Goal: Task Accomplishment & Management: Manage account settings

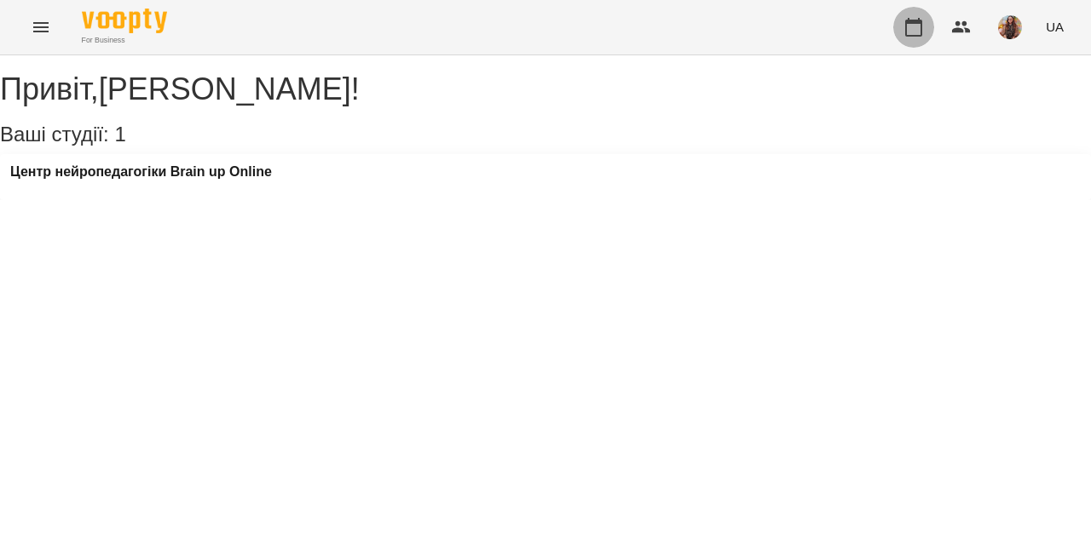
click at [925, 17] on button "button" at bounding box center [913, 27] width 41 height 41
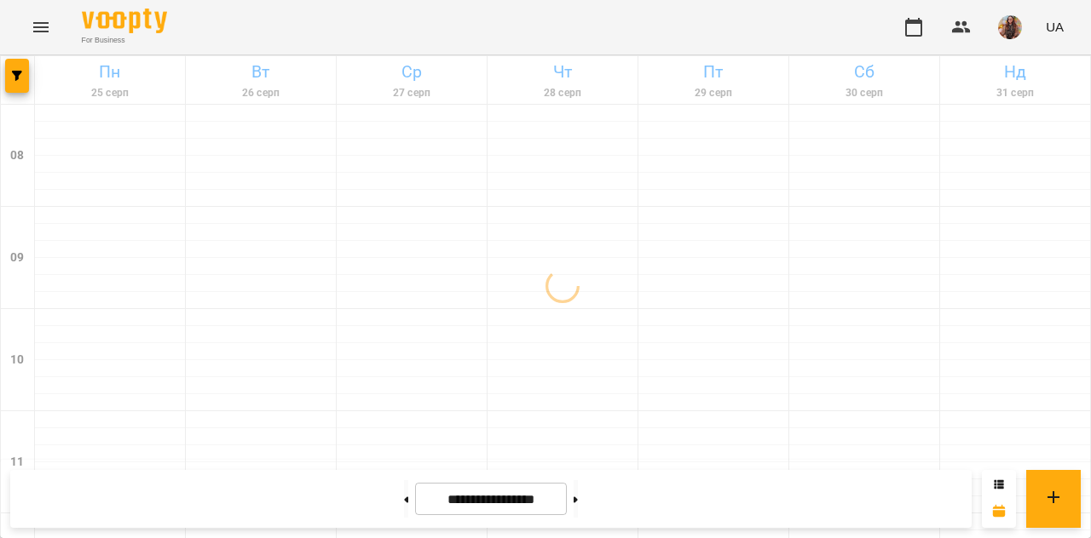
scroll to position [1041, 0]
click at [578, 492] on button at bounding box center [575, 499] width 4 height 37
type input "**********"
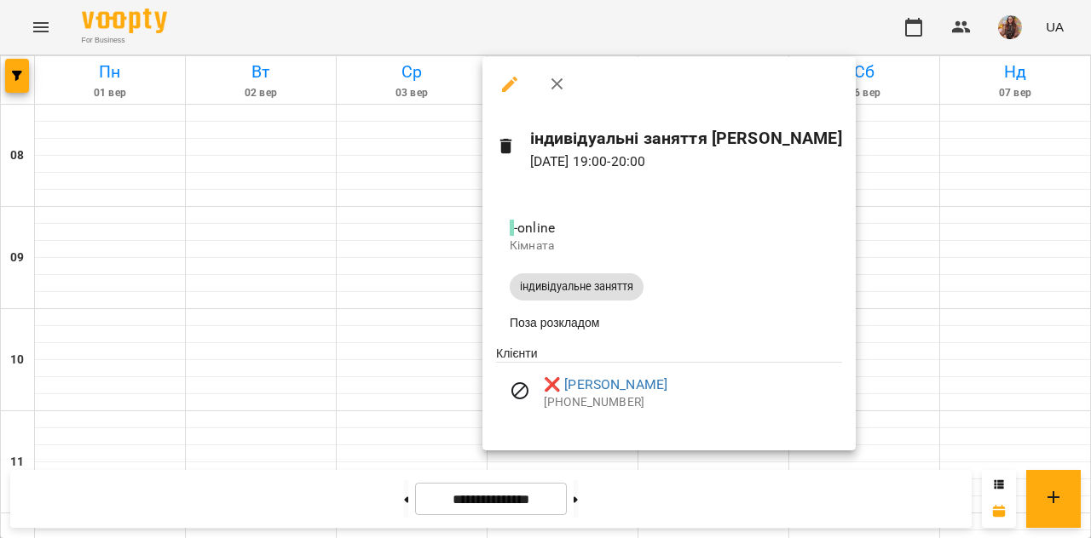
click at [964, 302] on div at bounding box center [545, 269] width 1091 height 538
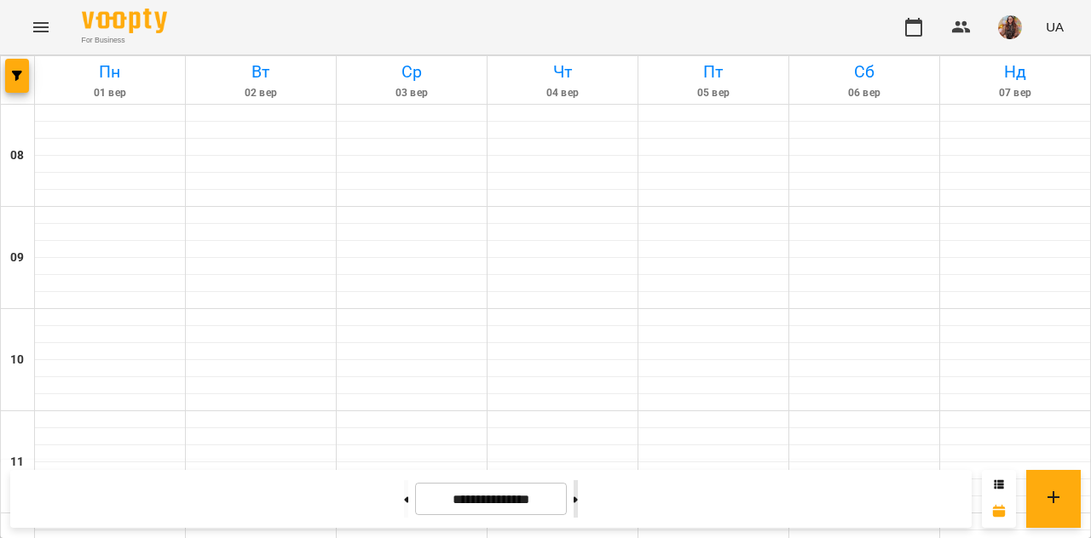
click at [584, 517] on div at bounding box center [576, 499] width 18 height 37
click at [1005, 30] on img "button" at bounding box center [1010, 27] width 24 height 24
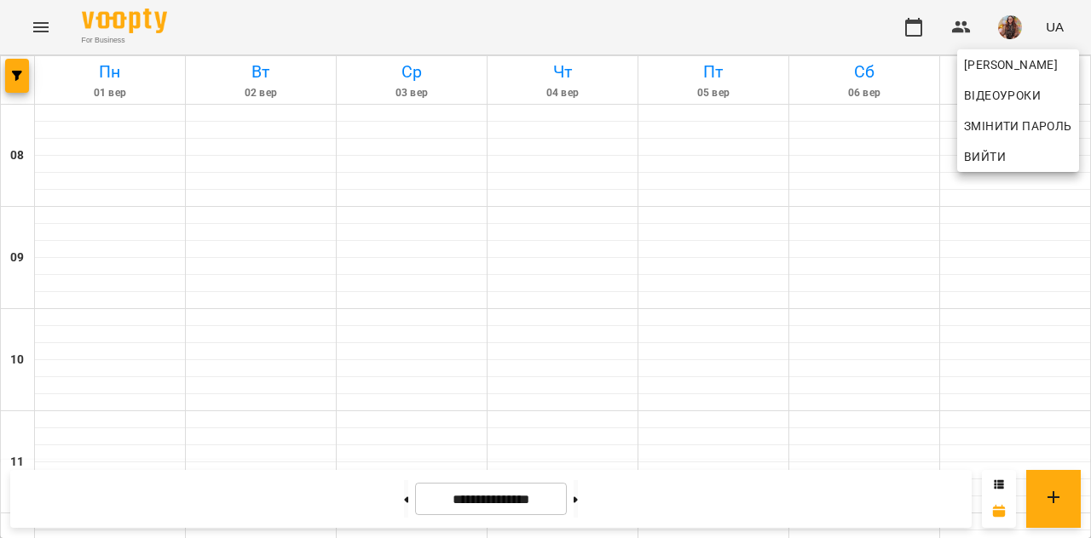
click at [29, 9] on div at bounding box center [545, 269] width 1091 height 538
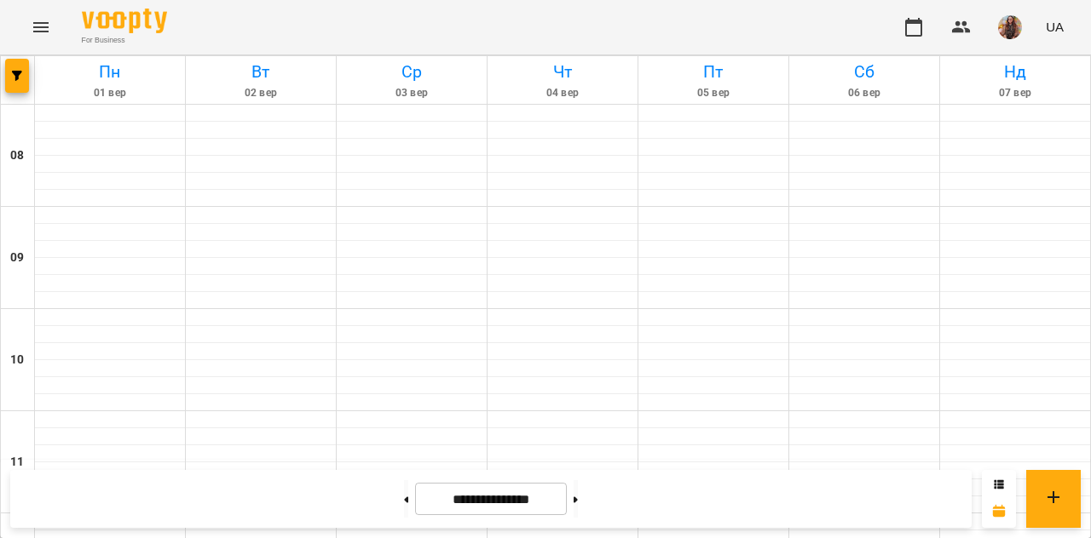
click at [41, 30] on icon "Menu" at bounding box center [41, 27] width 20 height 20
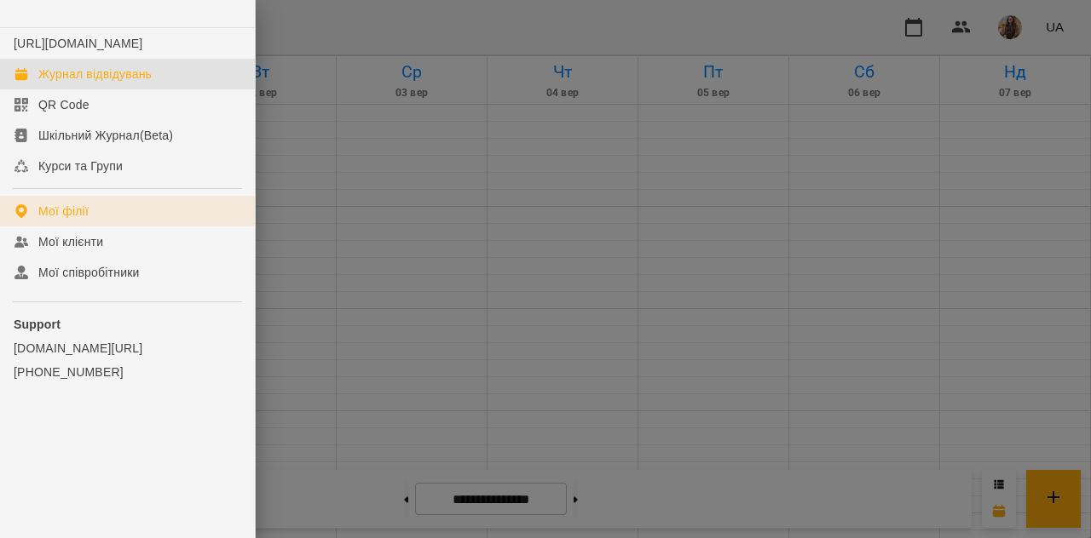
click at [73, 220] on div "Мої філії" at bounding box center [63, 211] width 50 height 17
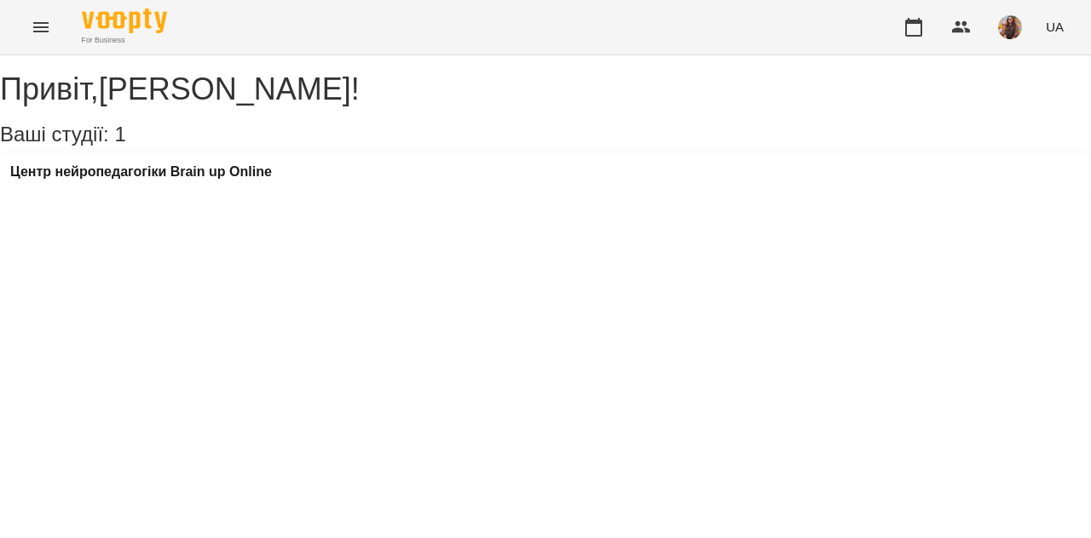
click at [104, 190] on div "Центр нейропедагогіки Brain up Online" at bounding box center [141, 177] width 262 height 26
click at [109, 180] on h3 "Центр нейропедагогіки Brain up Online" at bounding box center [141, 171] width 262 height 15
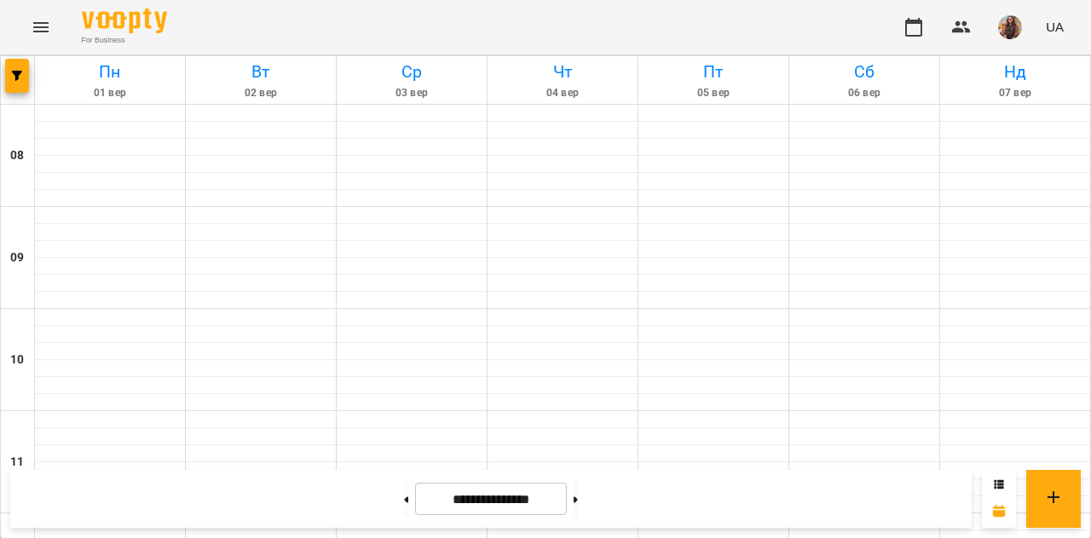
scroll to position [930, 0]
click at [578, 500] on button at bounding box center [575, 499] width 4 height 37
click at [404, 501] on button at bounding box center [406, 499] width 4 height 37
type input "**********"
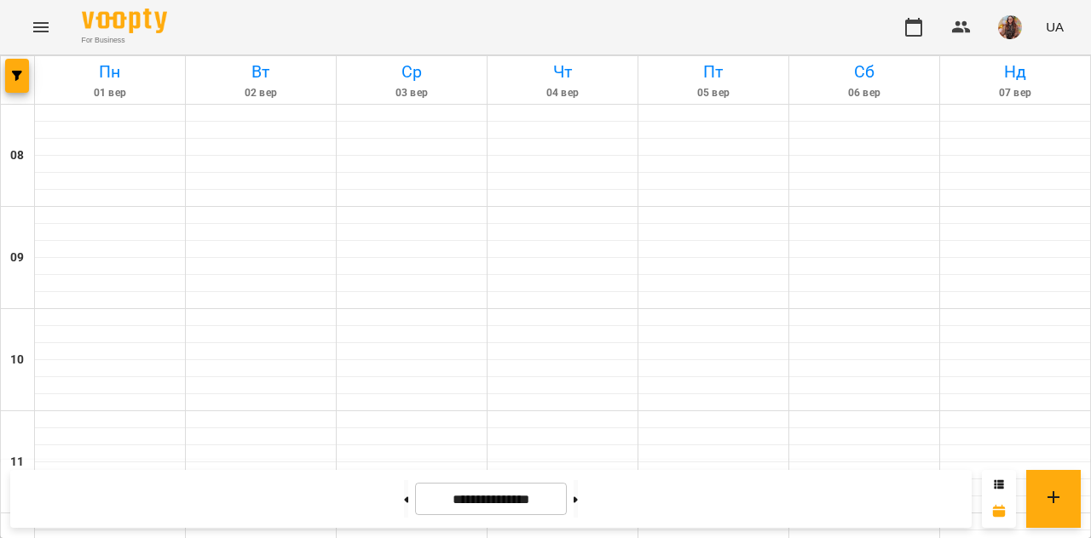
scroll to position [893, 0]
click at [29, 76] on div at bounding box center [18, 80] width 34 height 48
click at [16, 73] on icon "button" at bounding box center [17, 76] width 10 height 10
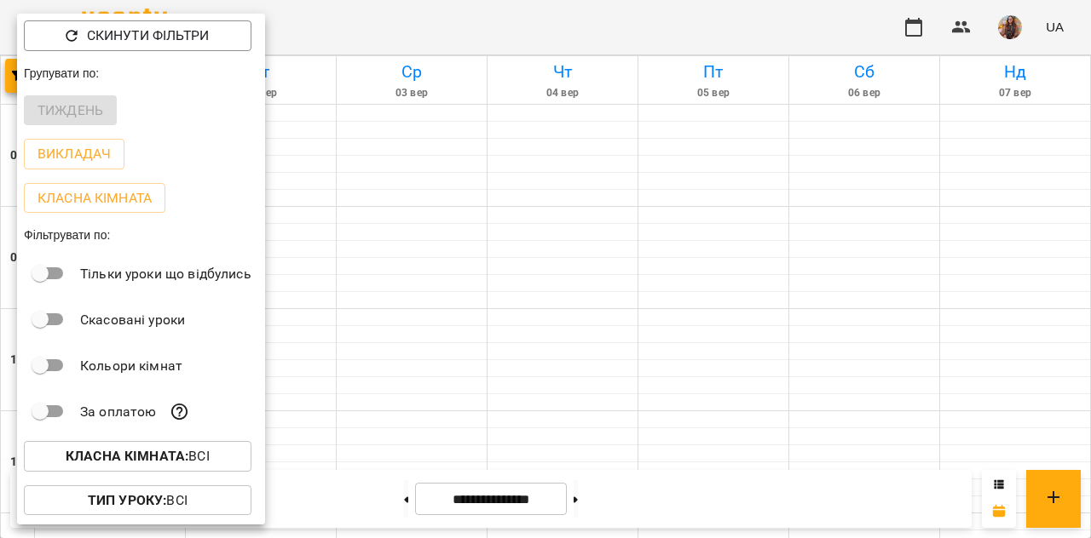
click at [409, 194] on div at bounding box center [545, 269] width 1091 height 538
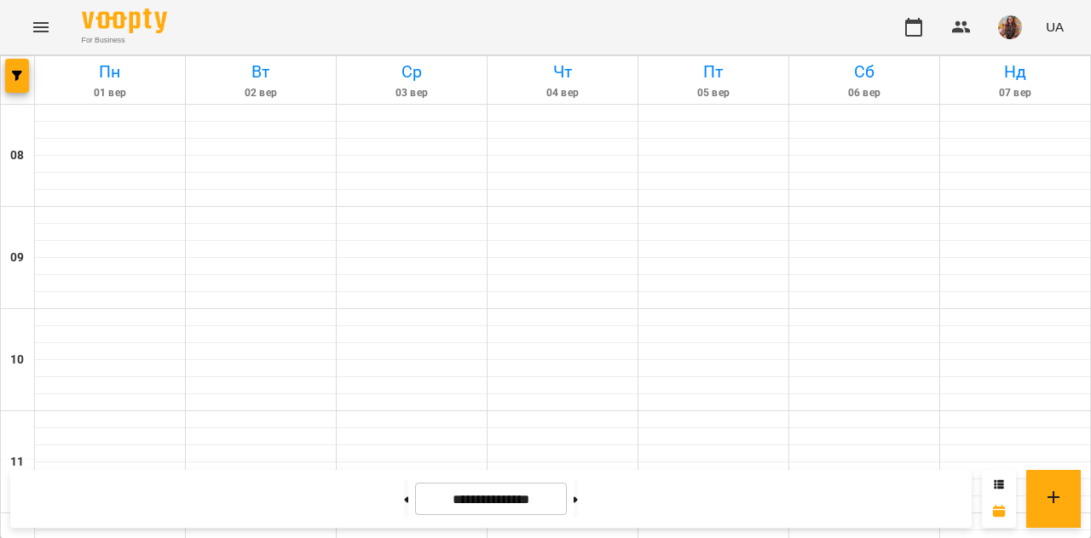
scroll to position [844, 0]
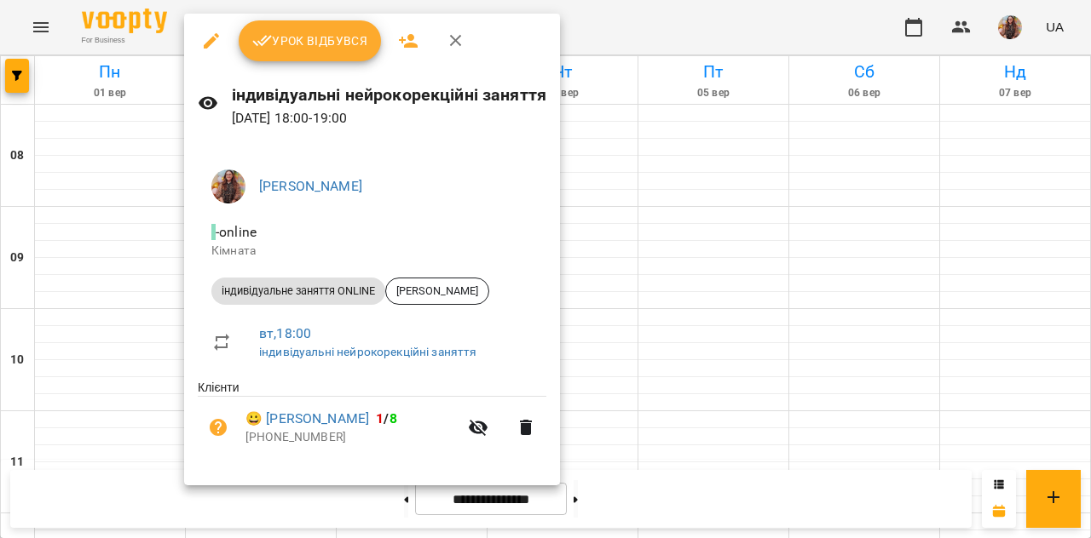
click at [285, 49] on span "Урок відбувся" at bounding box center [310, 41] width 116 height 20
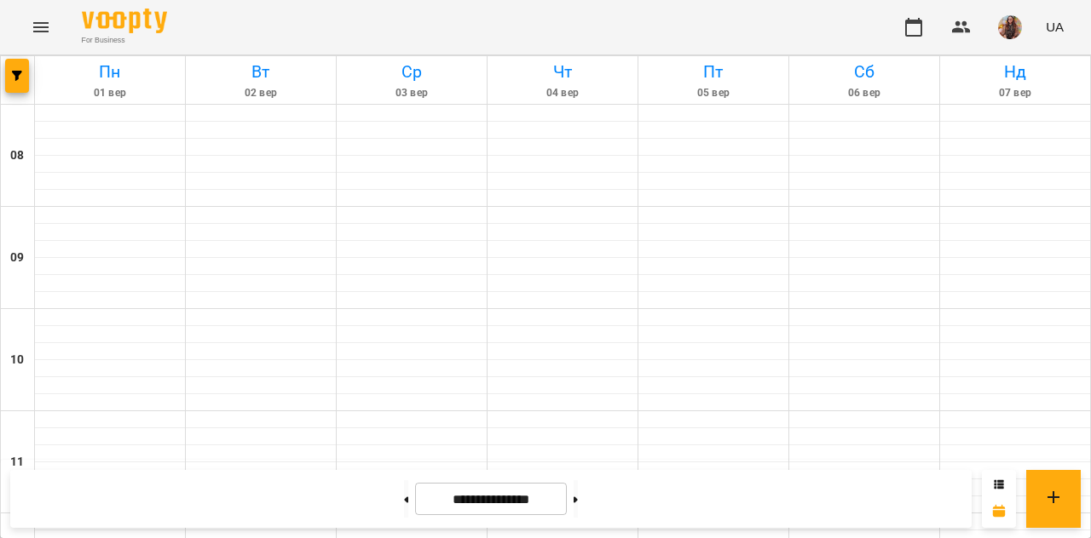
scroll to position [801, 0]
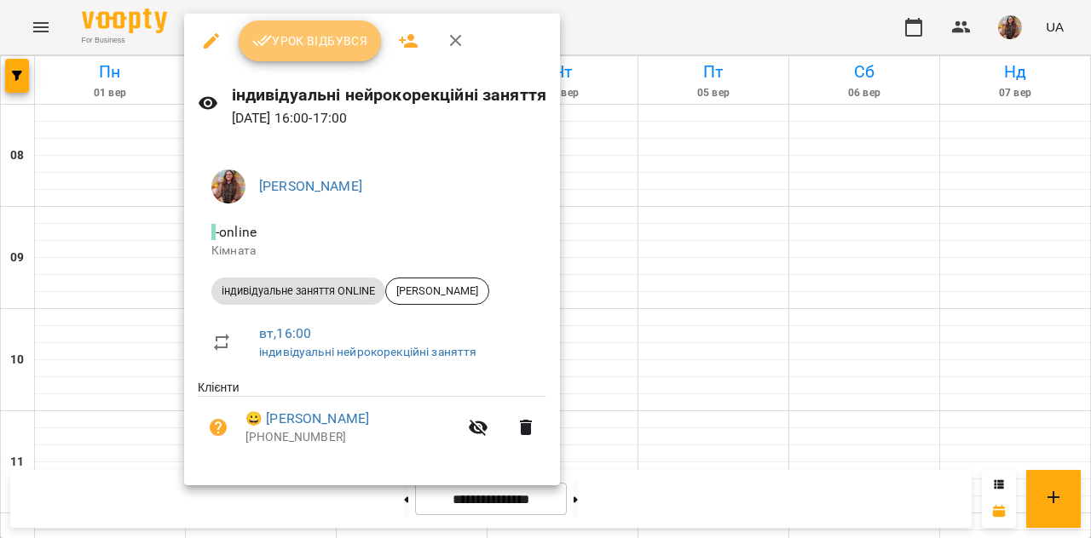
click at [276, 32] on span "Урок відбувся" at bounding box center [310, 41] width 116 height 20
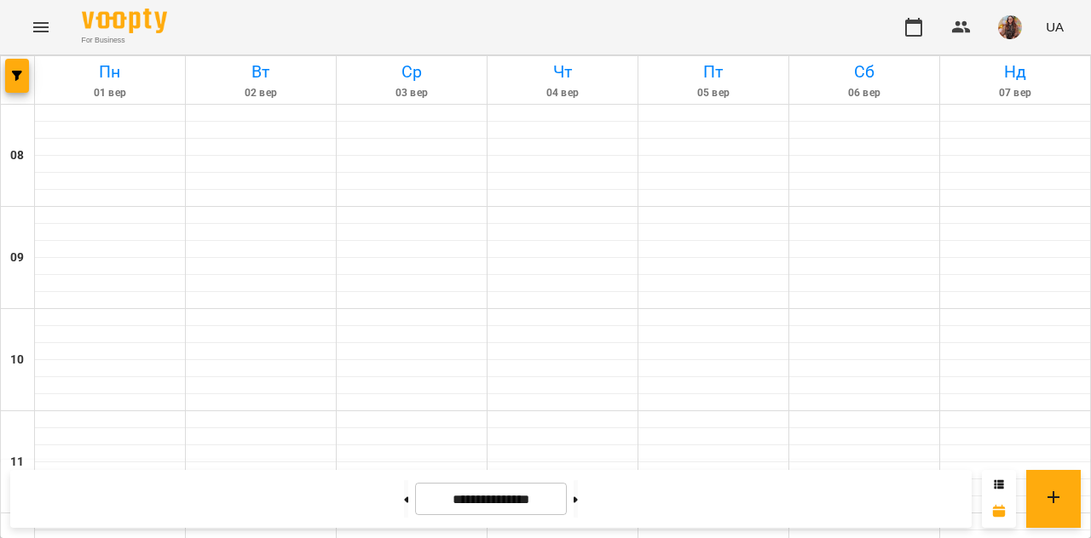
scroll to position [941, 0]
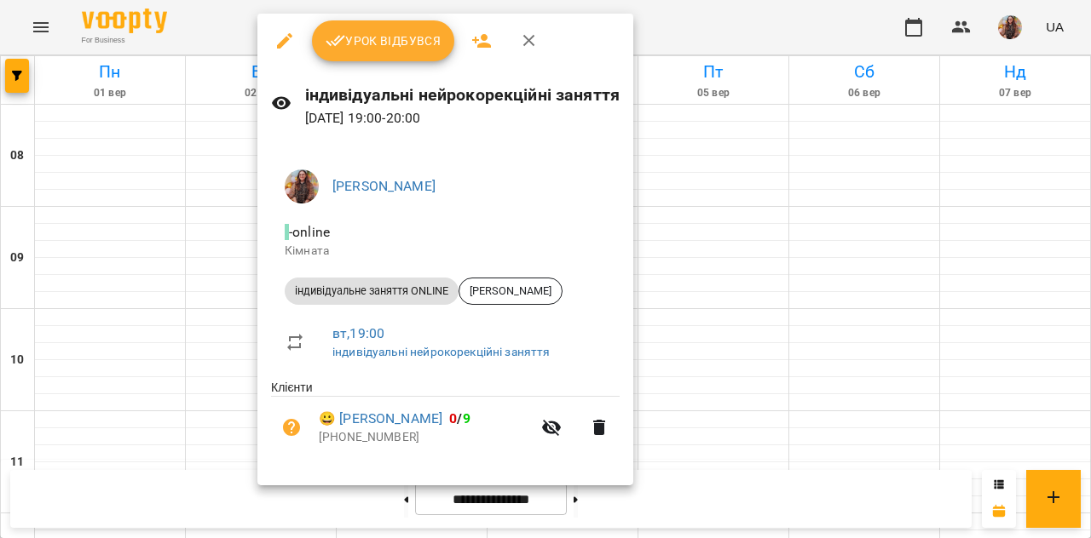
click at [364, 40] on span "Урок відбувся" at bounding box center [383, 41] width 116 height 20
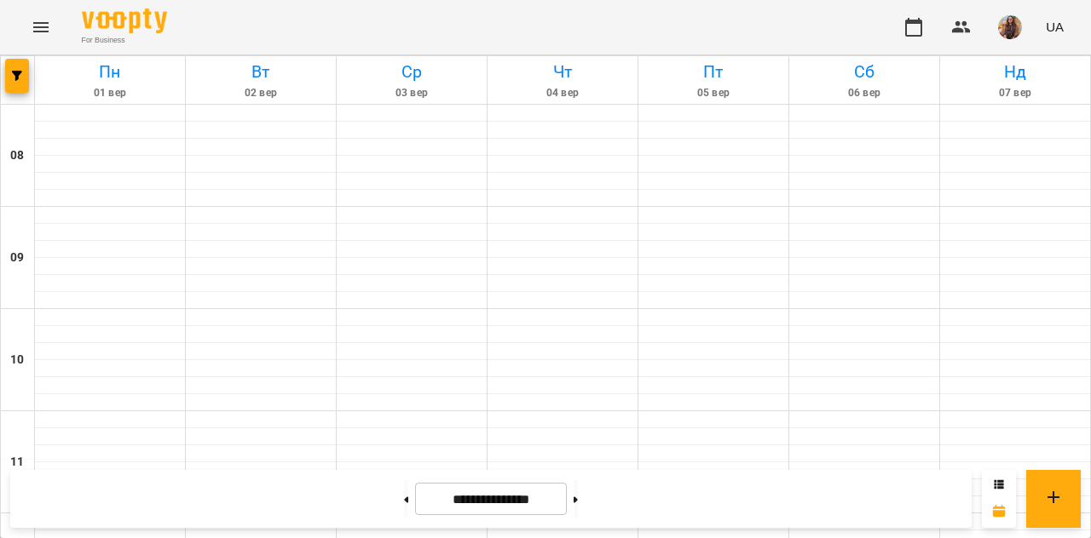
scroll to position [840, 0]
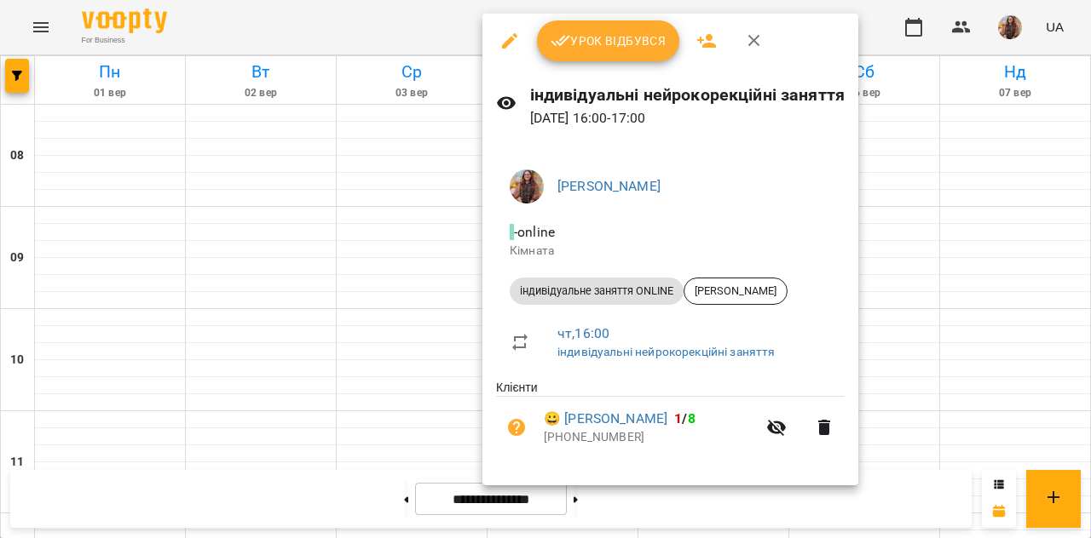
click at [578, 44] on span "Урок відбувся" at bounding box center [608, 41] width 116 height 20
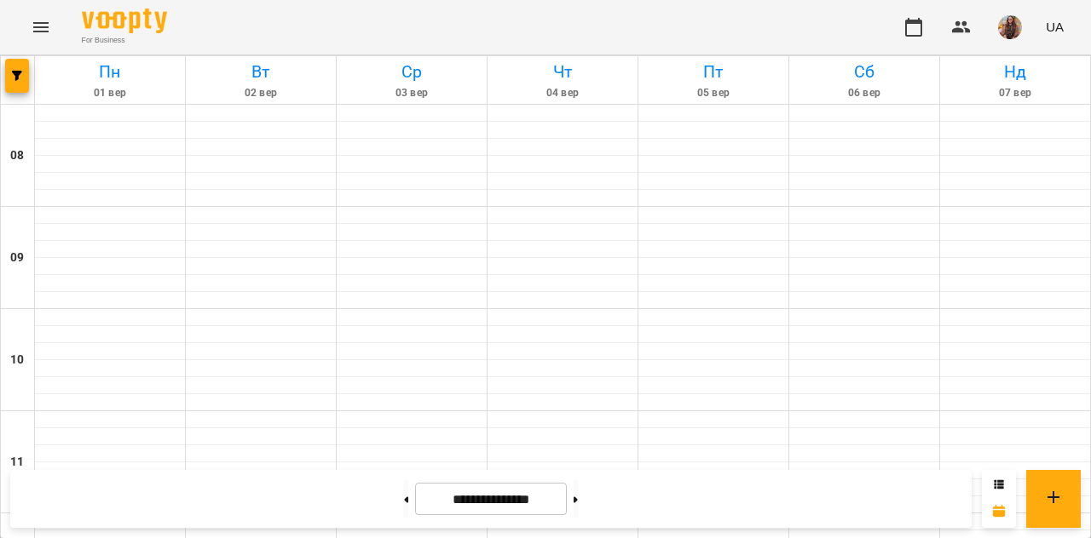
scroll to position [859, 0]
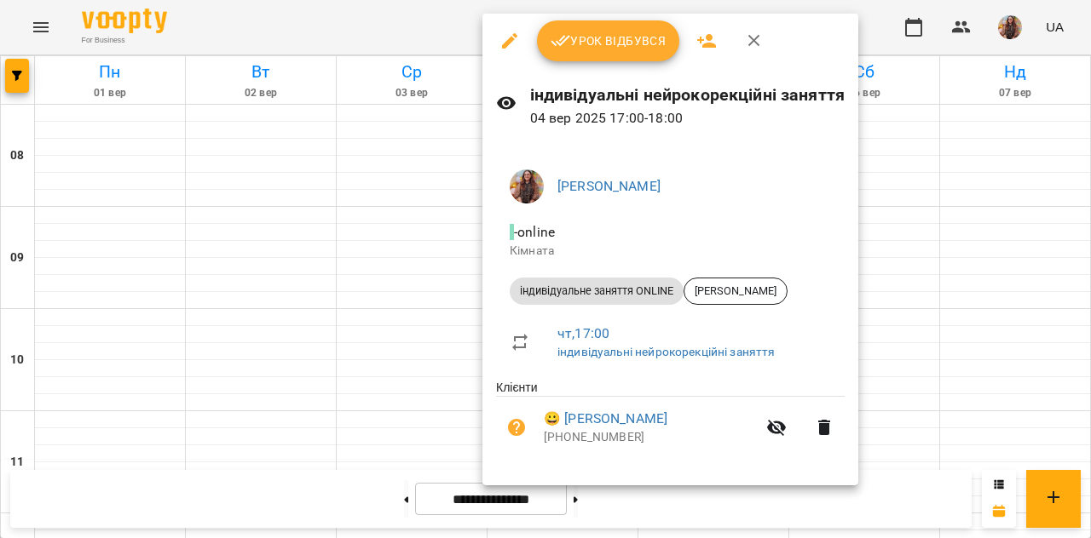
click at [588, 59] on button "Урок відбувся" at bounding box center [608, 40] width 143 height 41
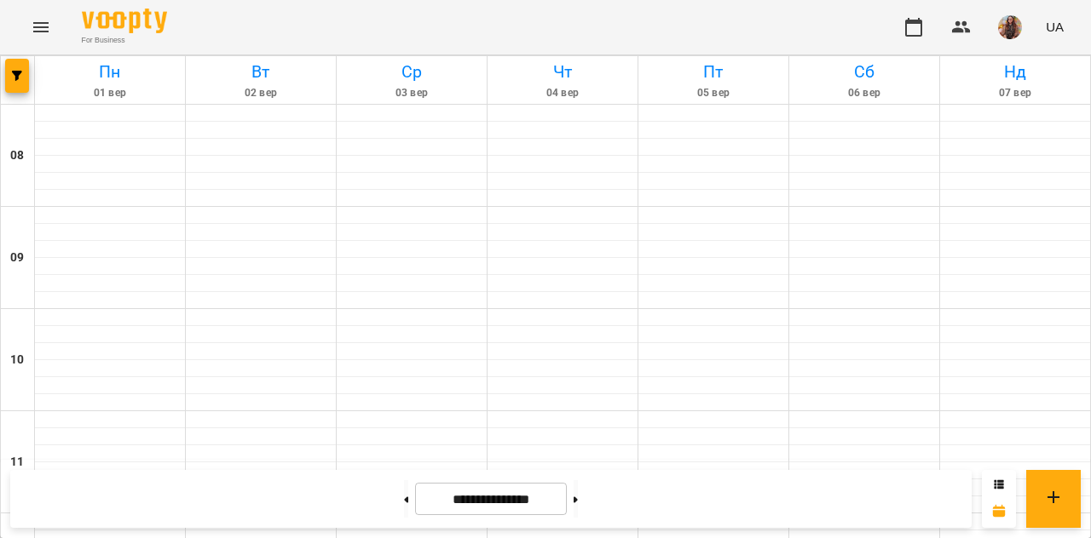
scroll to position [953, 0]
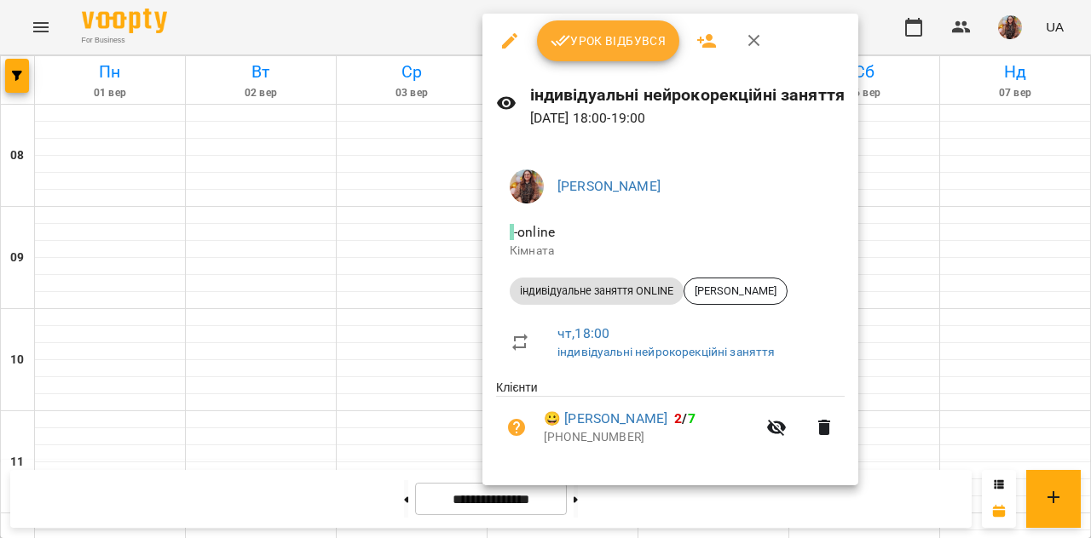
click at [613, 43] on span "Урок відбувся" at bounding box center [608, 41] width 116 height 20
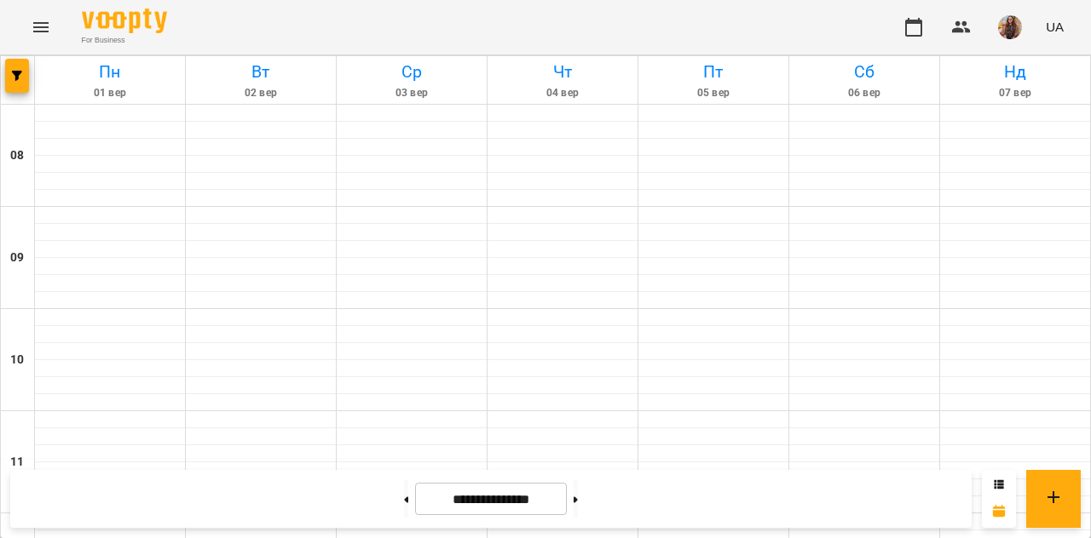
scroll to position [988, 0]
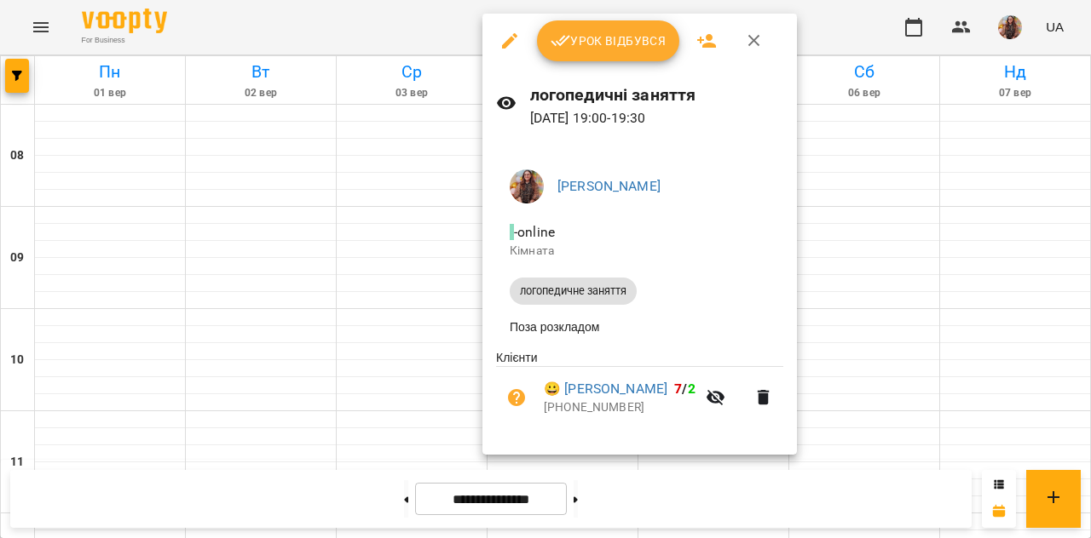
click at [445, 286] on div at bounding box center [545, 269] width 1091 height 538
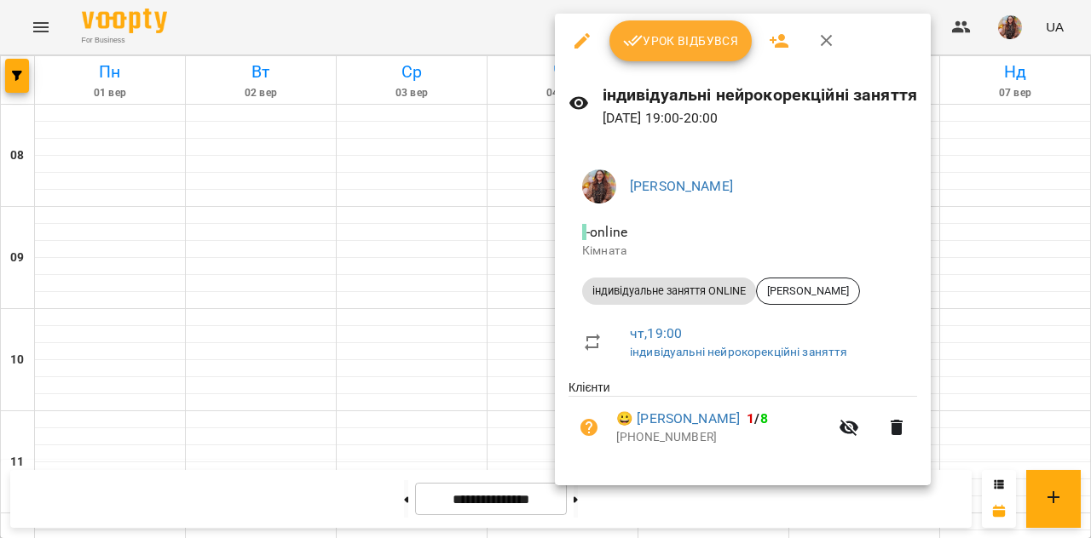
click at [687, 47] on span "Урок відбувся" at bounding box center [681, 41] width 116 height 20
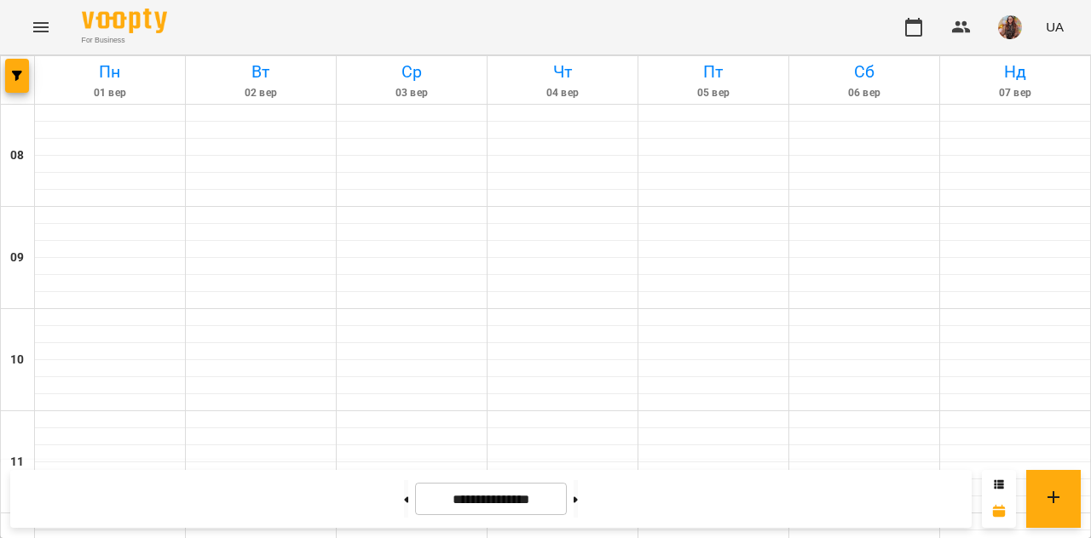
scroll to position [813, 0]
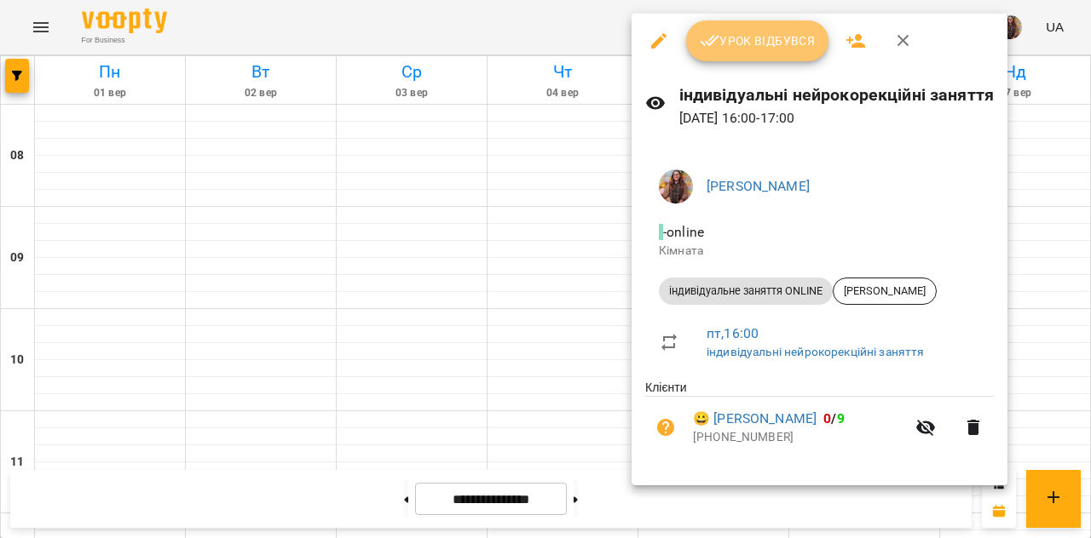
click at [745, 50] on span "Урок відбувся" at bounding box center [757, 41] width 116 height 20
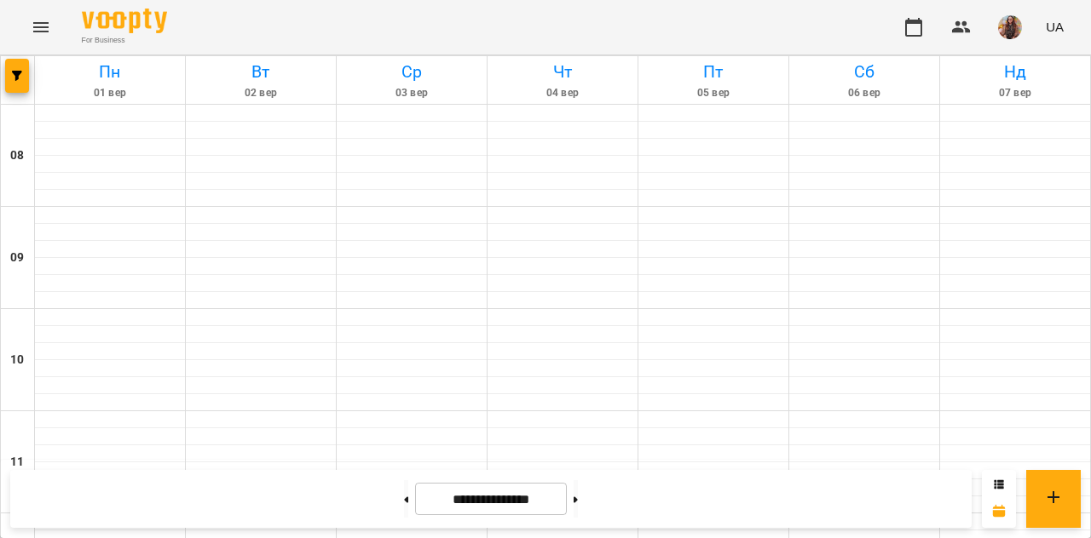
scroll to position [925, 0]
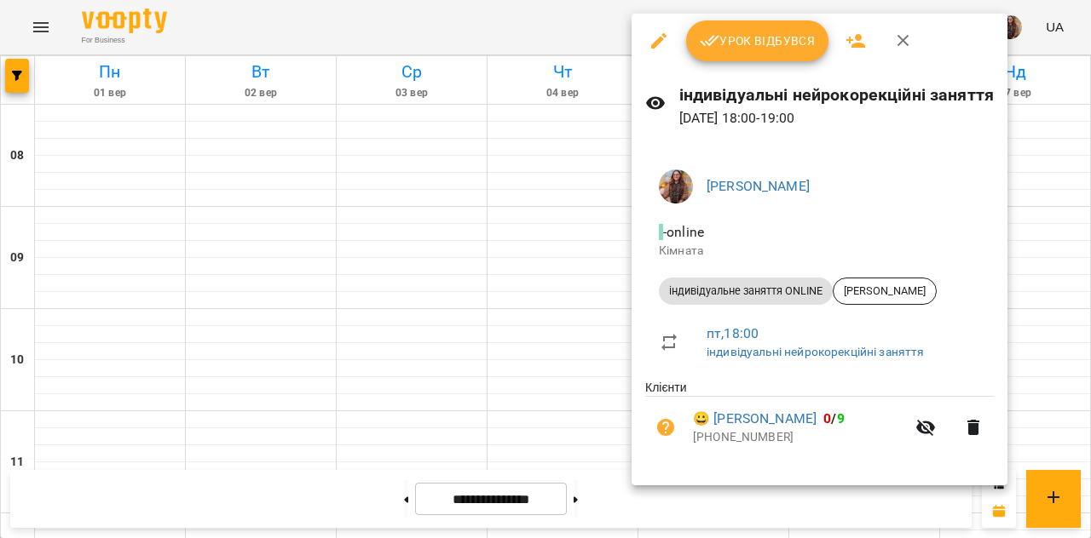
click at [743, 51] on button "Урок відбувся" at bounding box center [757, 40] width 143 height 41
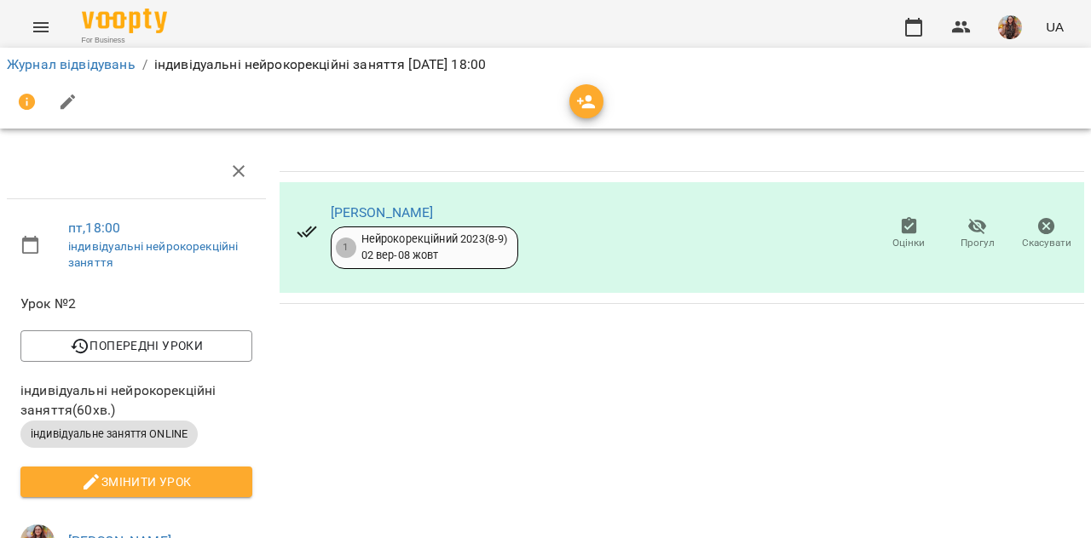
scroll to position [192, 0]
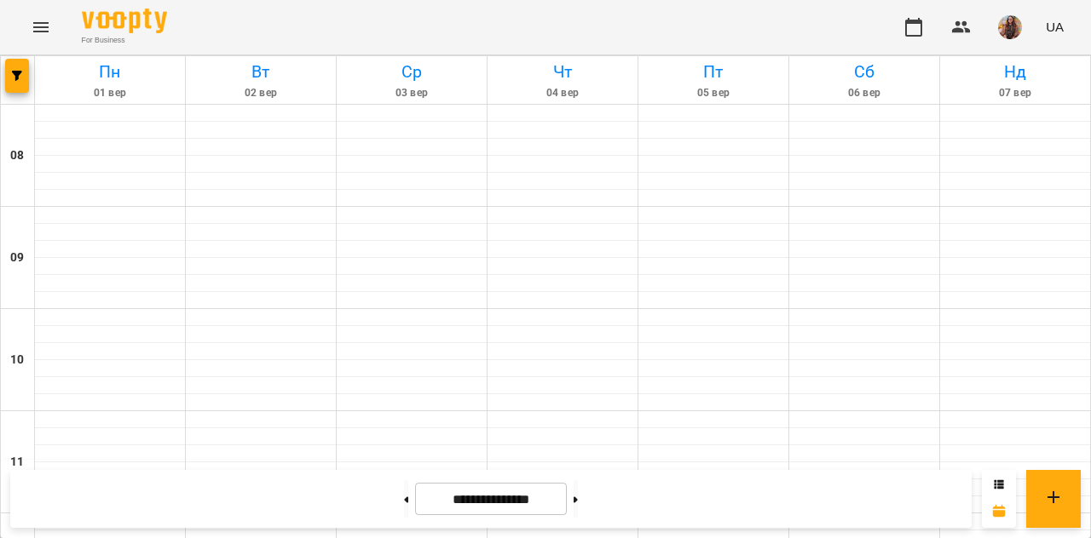
scroll to position [1053, 0]
click at [578, 492] on button at bounding box center [575, 499] width 4 height 37
type input "**********"
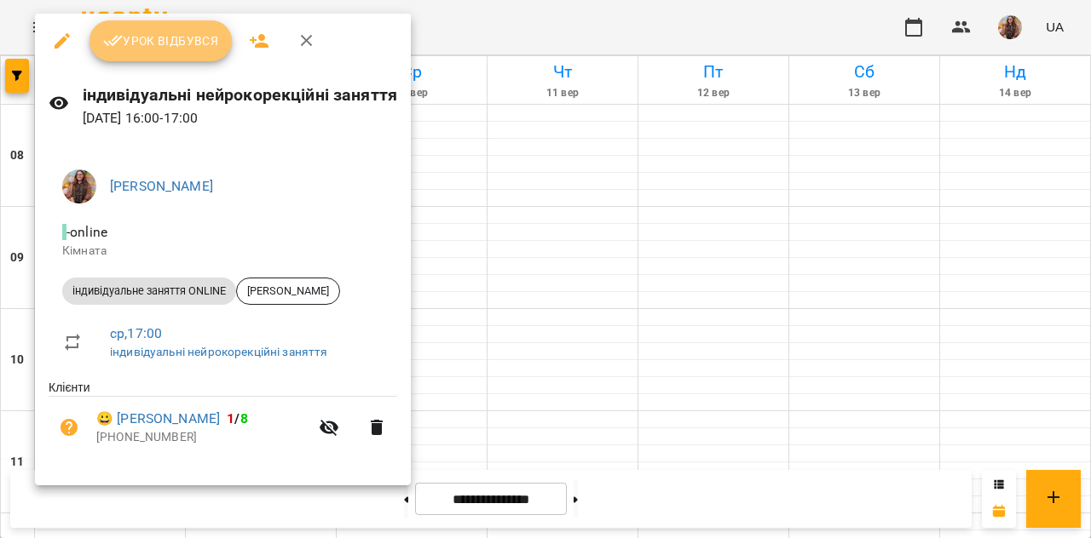
click at [121, 34] on icon "button" at bounding box center [113, 41] width 20 height 20
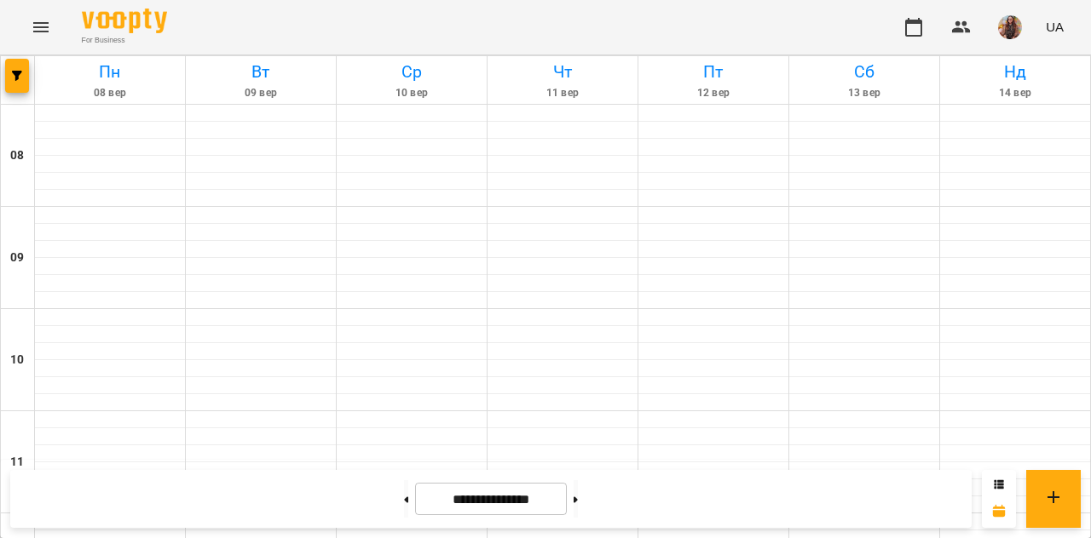
scroll to position [821, 0]
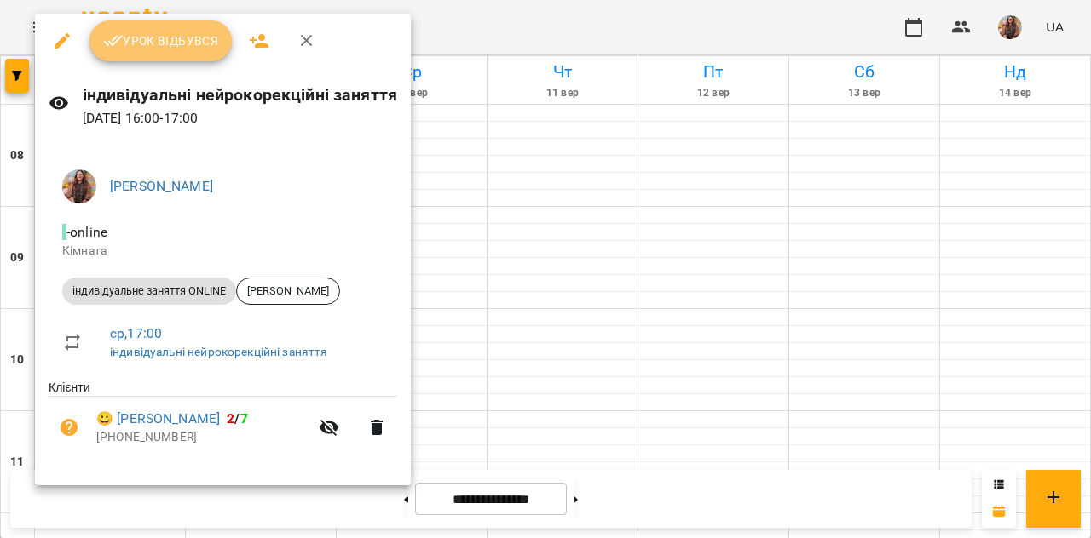
click at [151, 47] on span "Урок відбувся" at bounding box center [161, 41] width 116 height 20
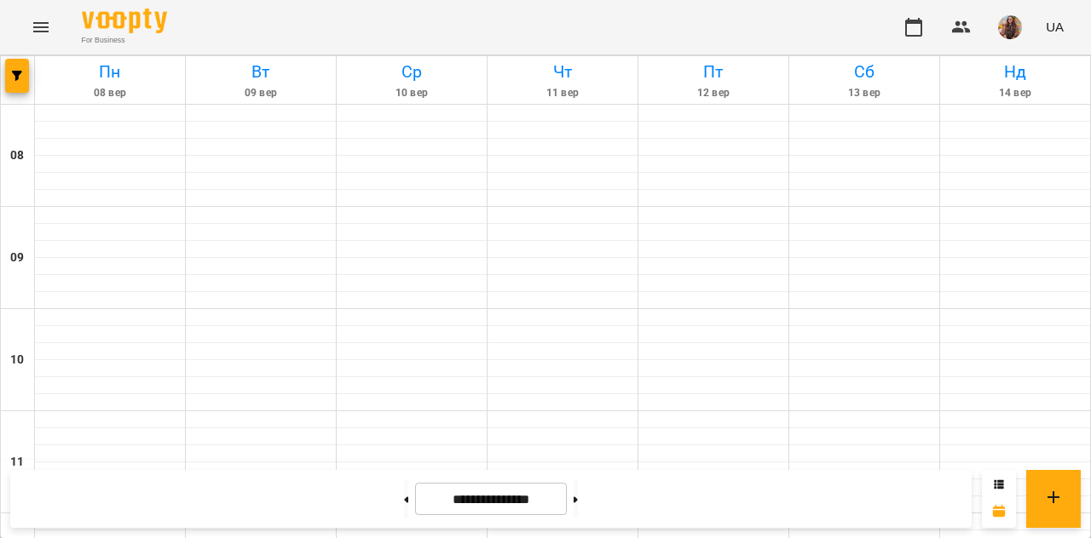
scroll to position [910, 0]
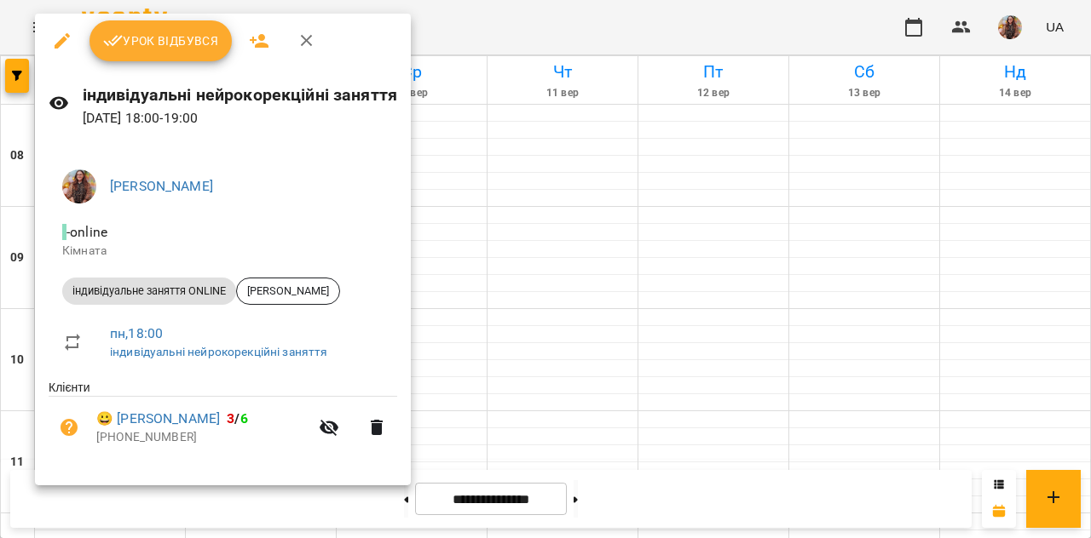
click at [149, 45] on span "Урок відбувся" at bounding box center [161, 41] width 116 height 20
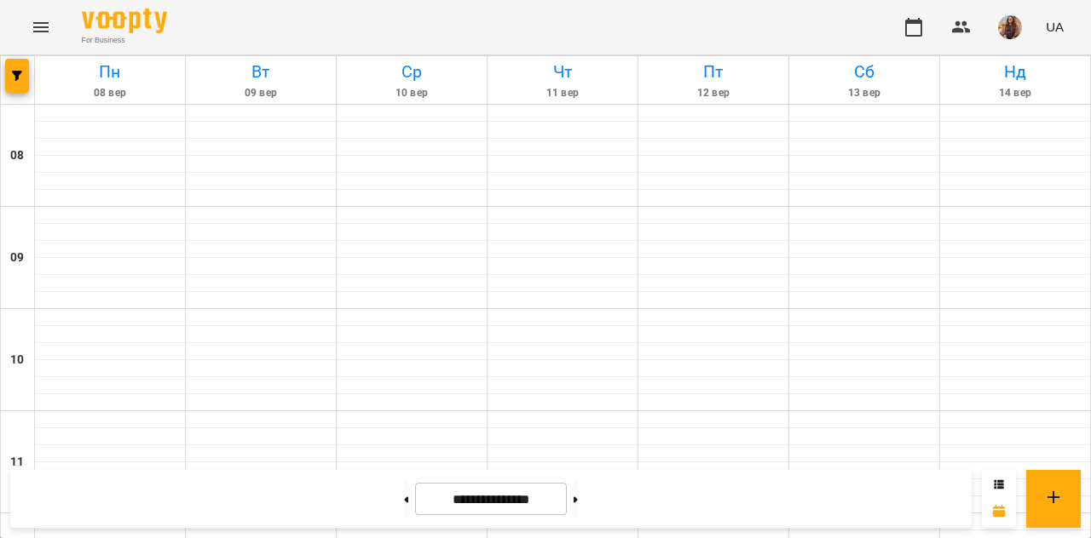
scroll to position [779, 0]
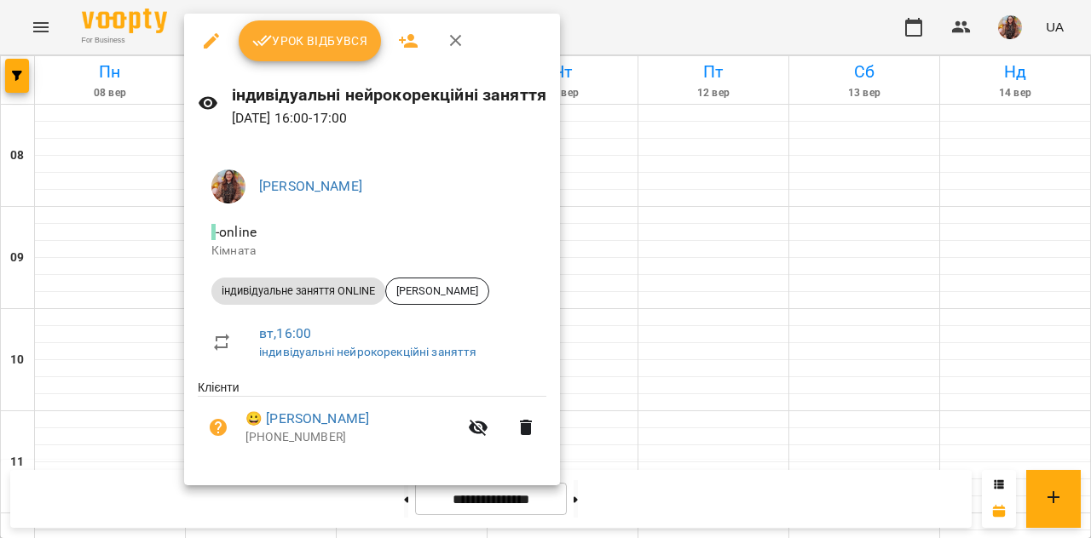
click at [289, 48] on span "Урок відбувся" at bounding box center [310, 41] width 116 height 20
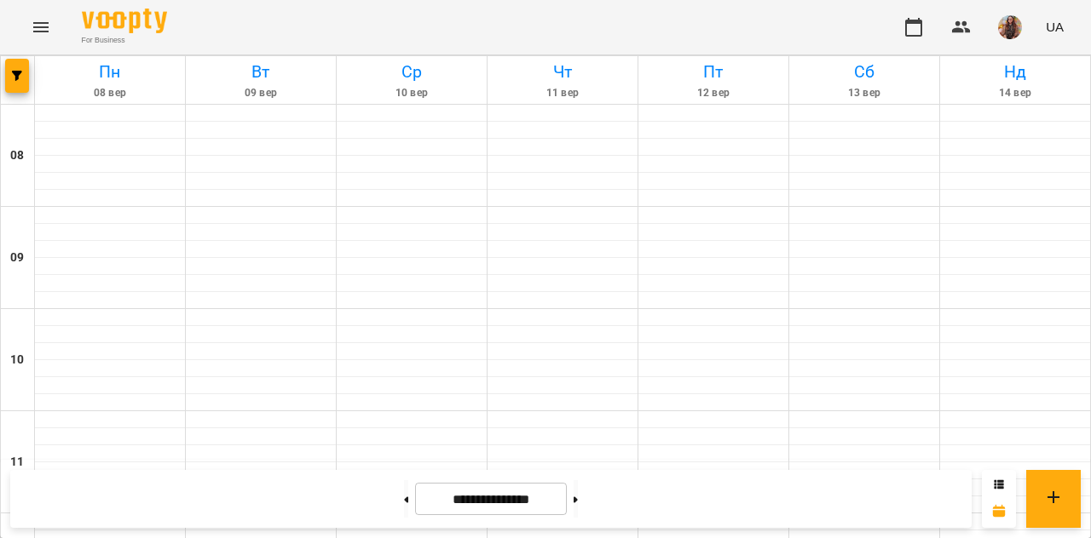
scroll to position [872, 0]
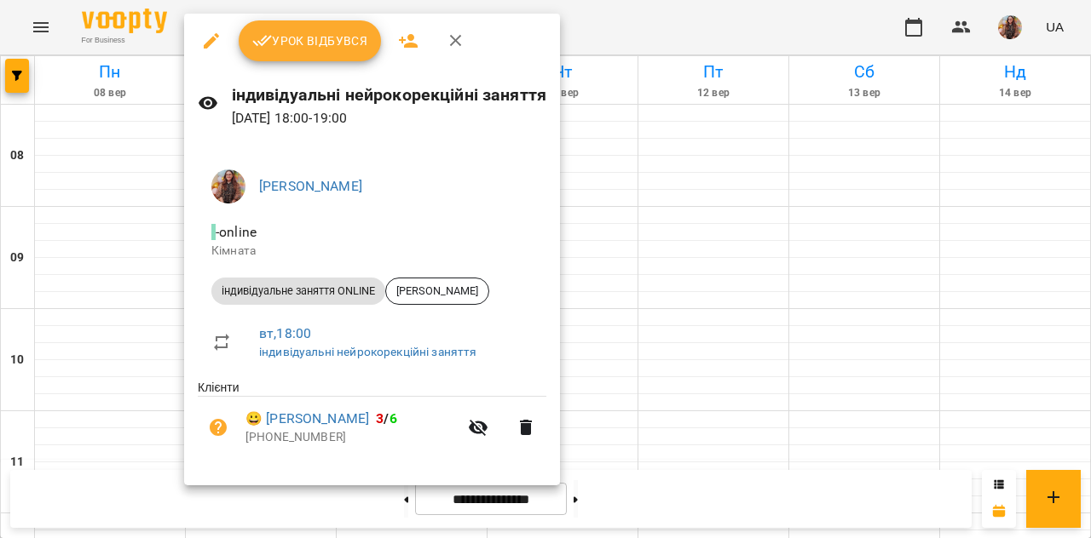
click at [306, 40] on span "Урок відбувся" at bounding box center [310, 41] width 116 height 20
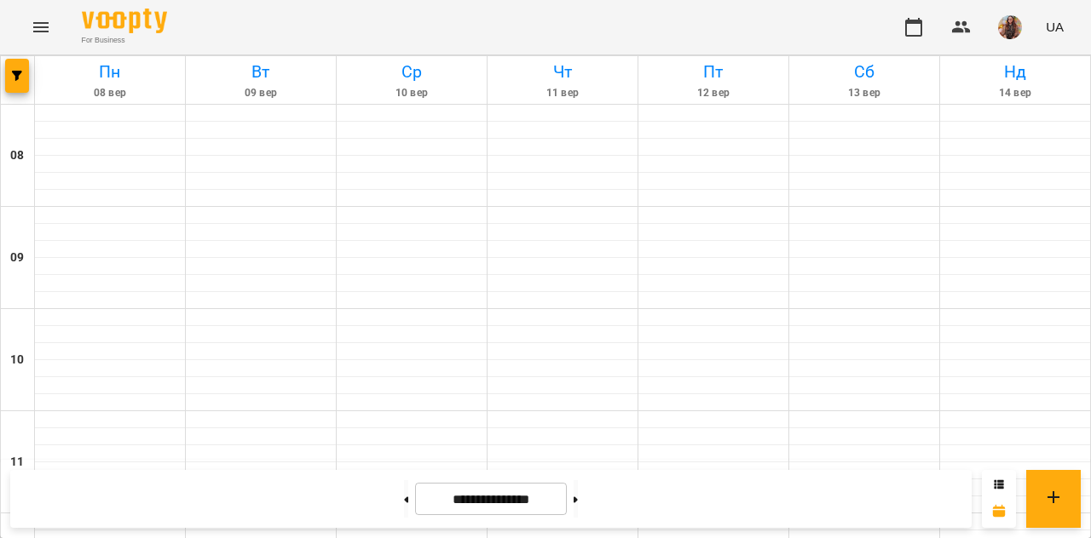
scroll to position [840, 0]
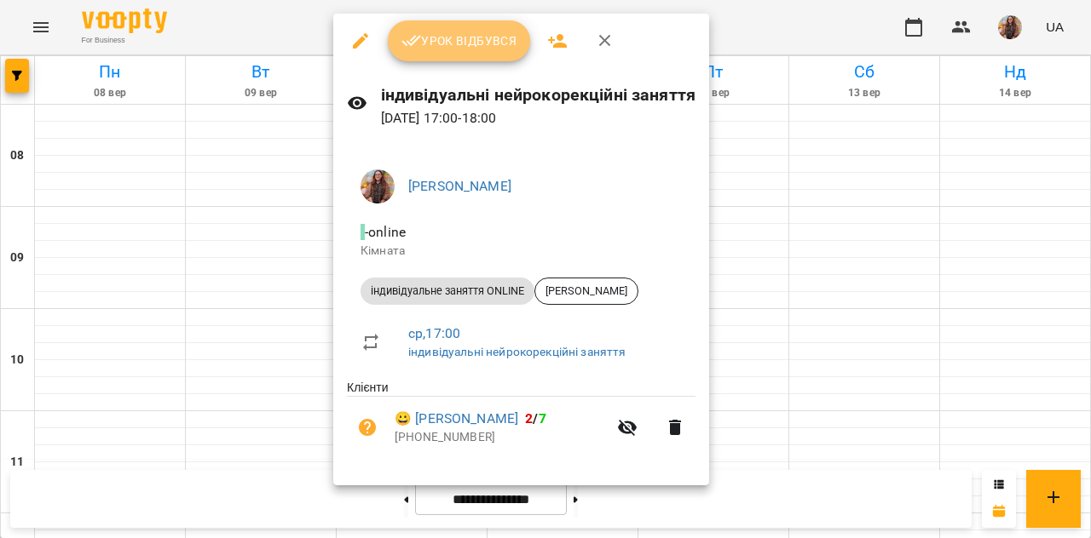
click at [449, 54] on button "Урок відбувся" at bounding box center [459, 40] width 143 height 41
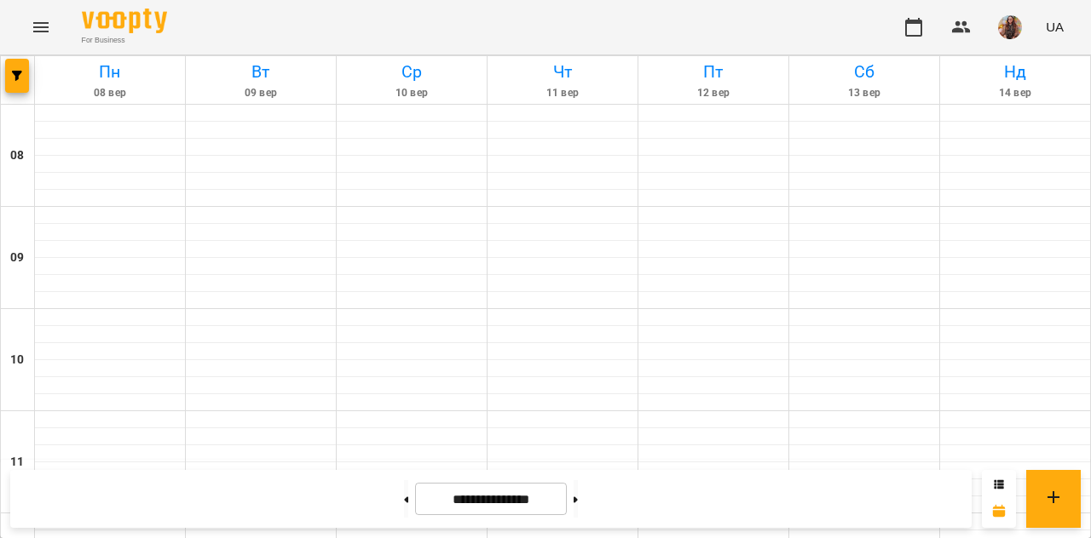
scroll to position [958, 0]
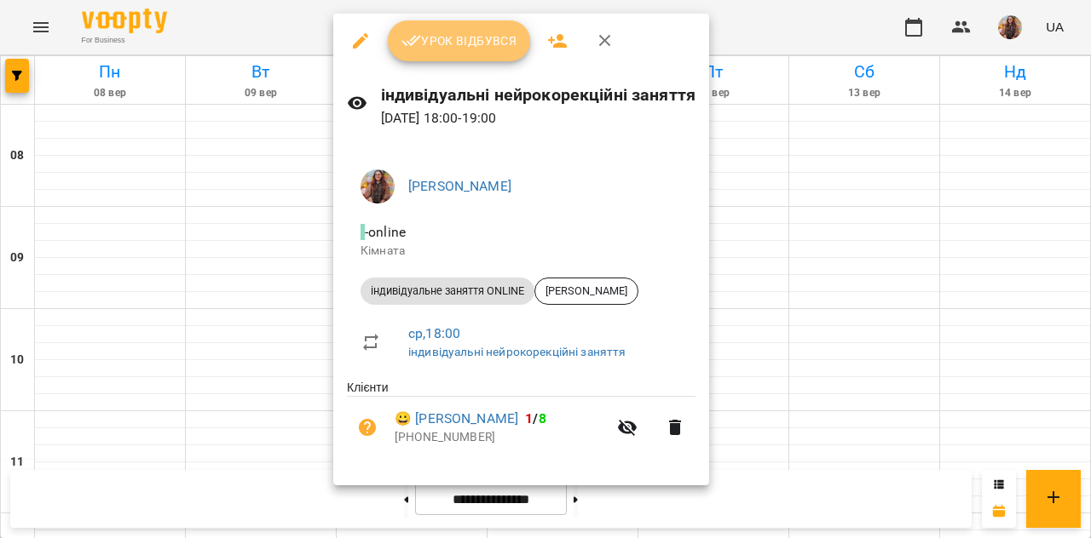
click at [440, 35] on span "Урок відбувся" at bounding box center [459, 41] width 116 height 20
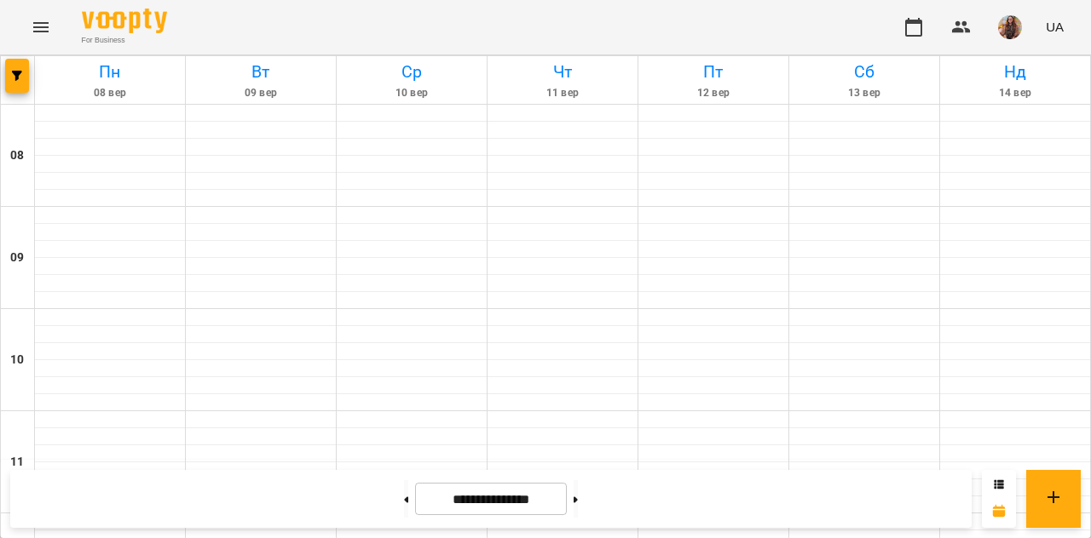
scroll to position [930, 0]
click at [578, 487] on button at bounding box center [575, 499] width 4 height 37
type input "**********"
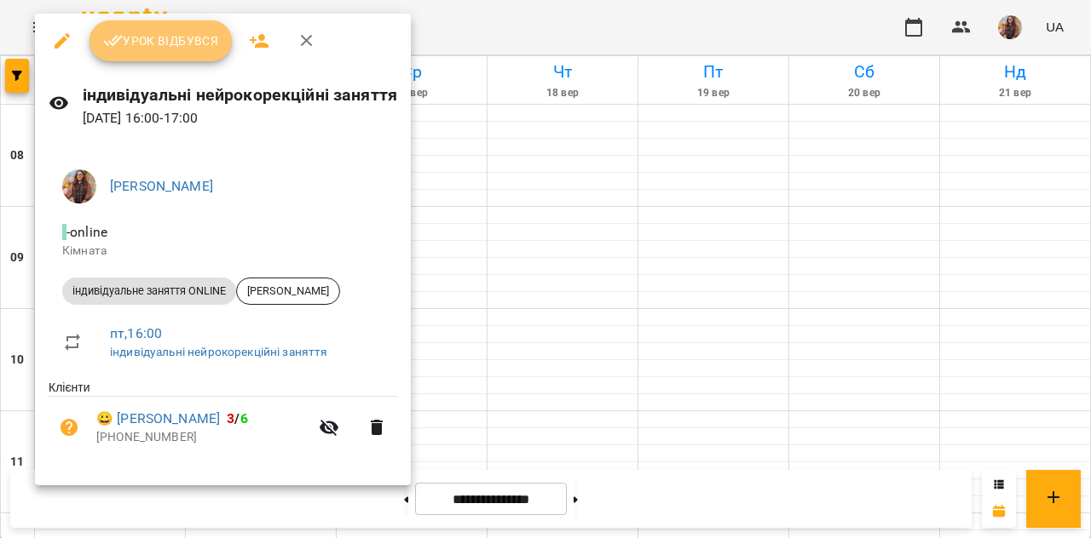
click at [182, 47] on span "Урок відбувся" at bounding box center [161, 41] width 116 height 20
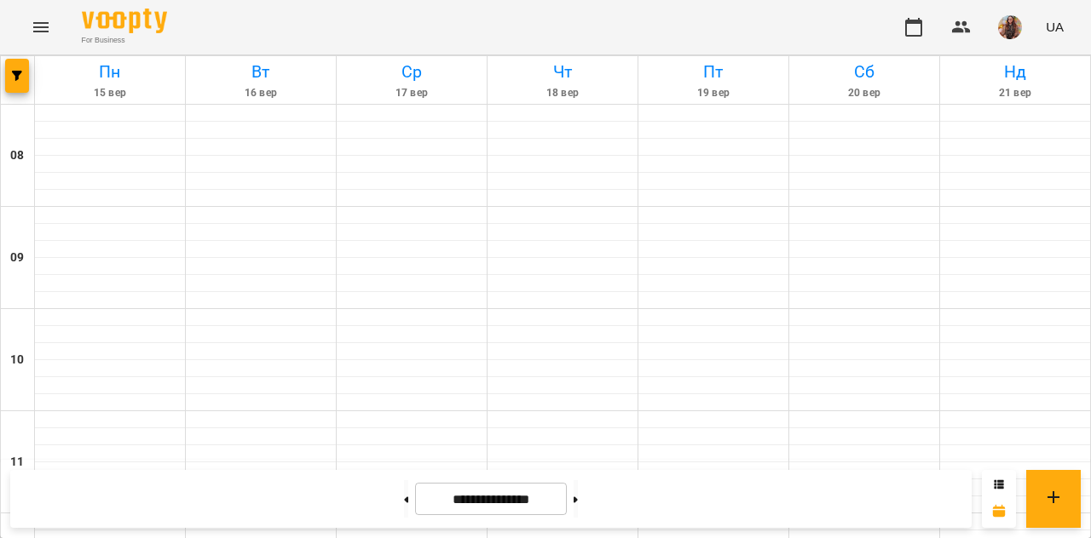
scroll to position [932, 0]
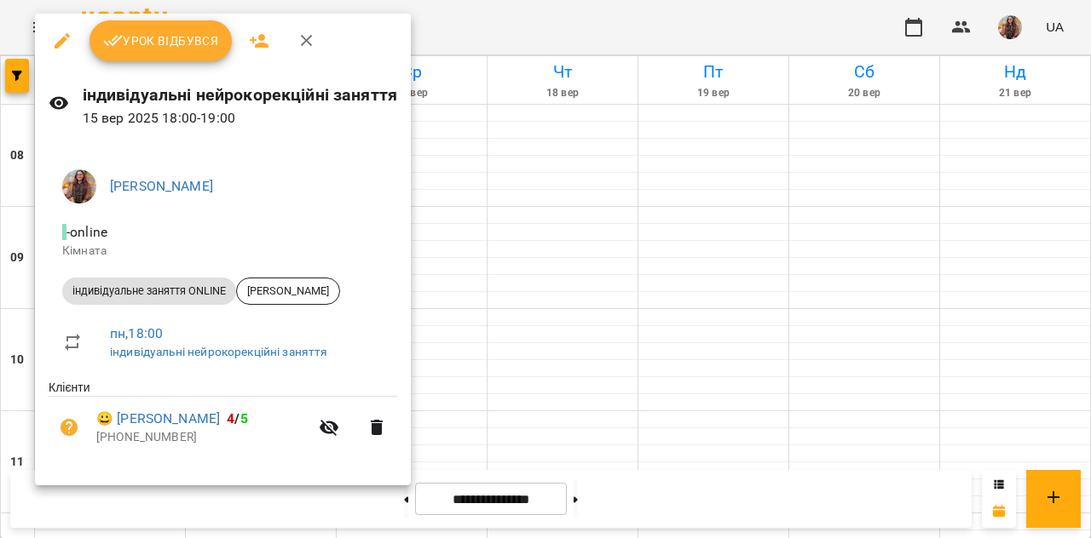
click at [155, 32] on span "Урок відбувся" at bounding box center [161, 41] width 116 height 20
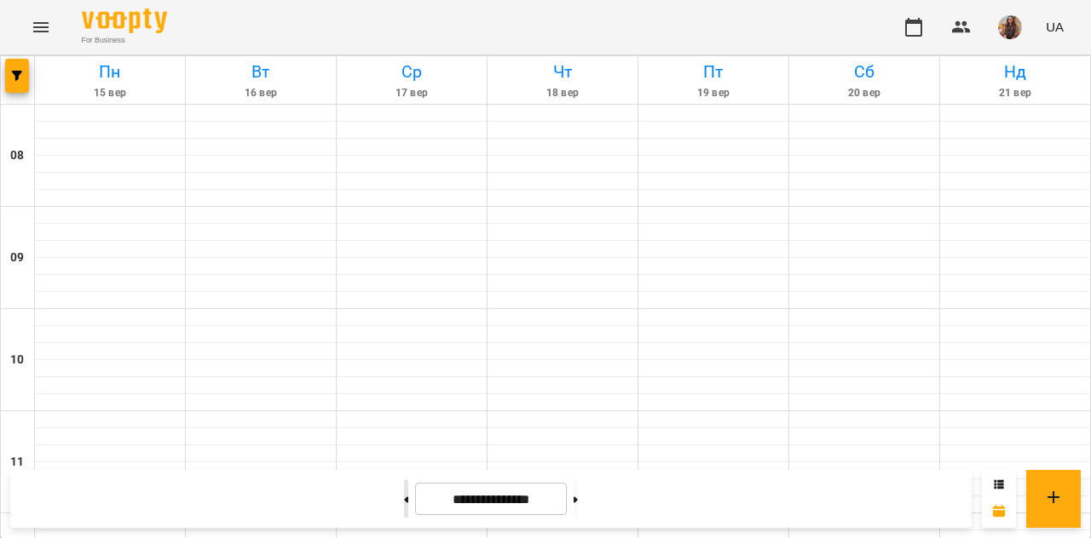
click at [404, 498] on icon at bounding box center [406, 500] width 4 height 7
type input "**********"
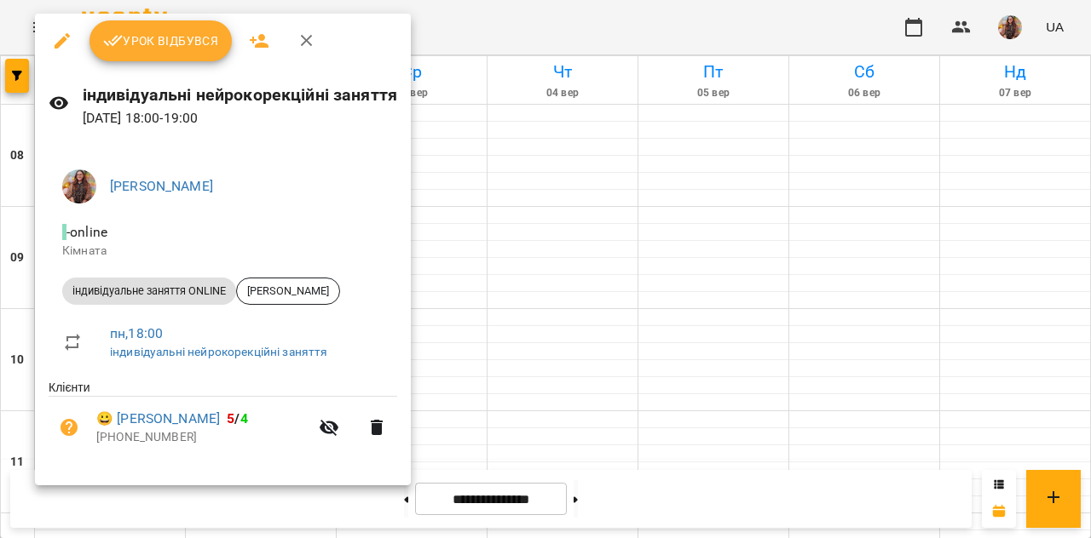
click at [180, 42] on span "Урок відбувся" at bounding box center [161, 41] width 116 height 20
